Goal: Navigation & Orientation: Understand site structure

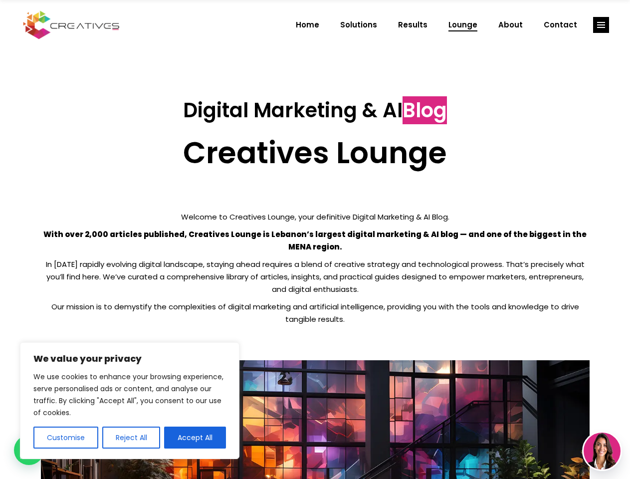
click at [315, 239] on p "With over 2,000 articles published, Creatives Lounge is Lebanon’s largest digit…" at bounding box center [315, 240] width 549 height 25
click at [65, 438] on button "Customise" at bounding box center [65, 438] width 65 height 22
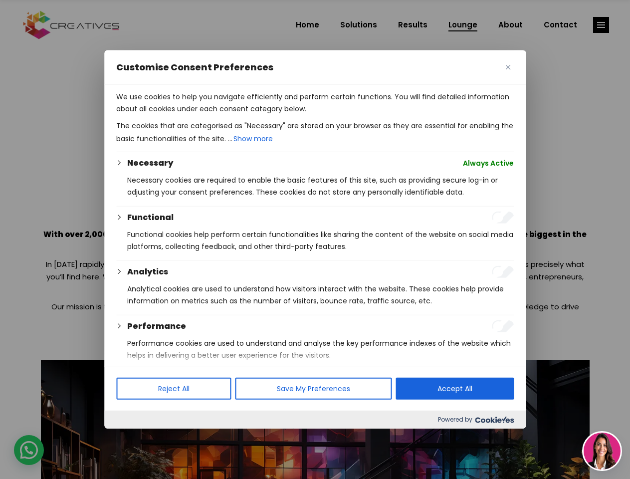
click at [131, 438] on div at bounding box center [315, 239] width 630 height 479
click at [195, 115] on p "We use cookies to help you navigate efficiently and perform certain functions. …" at bounding box center [315, 103] width 398 height 24
click at [601, 25] on div at bounding box center [315, 239] width 630 height 479
click at [602, 451] on img at bounding box center [602, 451] width 37 height 37
